Goal: Transaction & Acquisition: Subscribe to service/newsletter

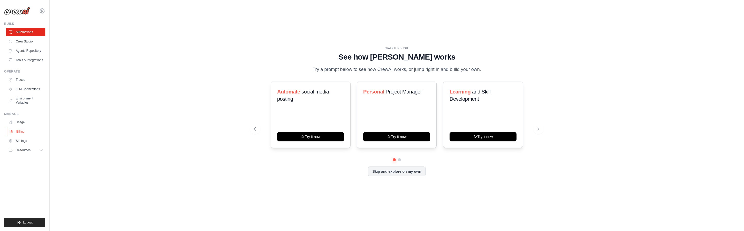
click at [27, 129] on link "Billing" at bounding box center [26, 131] width 39 height 8
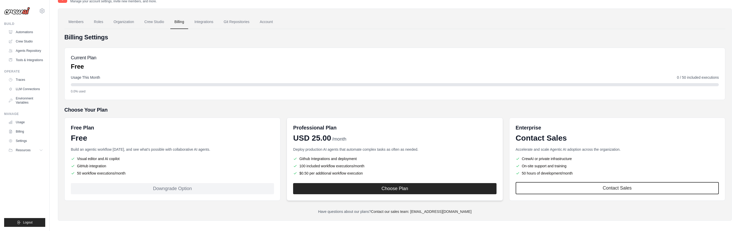
scroll to position [15, 0]
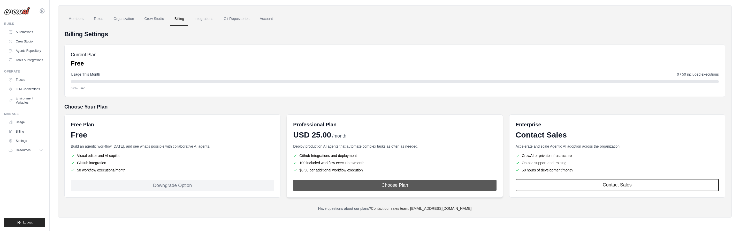
click at [366, 186] on button "Choose Plan" at bounding box center [394, 184] width 203 height 11
click at [349, 184] on button "Choose Plan" at bounding box center [394, 184] width 203 height 11
